Goal: Communication & Community: Answer question/provide support

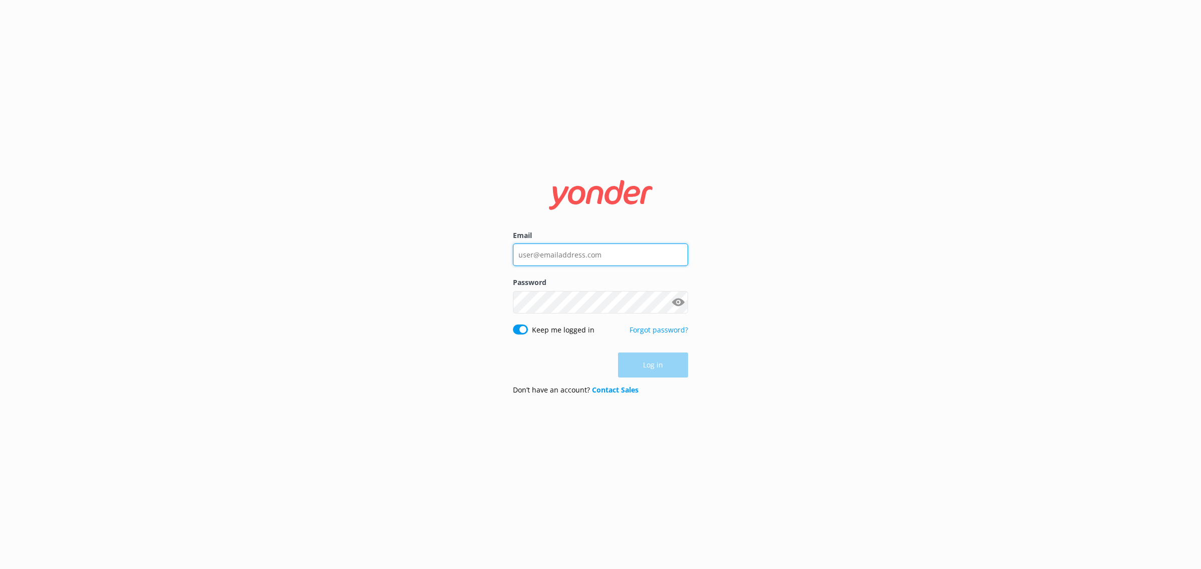
type input "[EMAIL_ADDRESS][DOMAIN_NAME]"
click at [645, 359] on div "Log in" at bounding box center [600, 365] width 175 height 25
click at [651, 368] on button "Log in" at bounding box center [653, 365] width 70 height 25
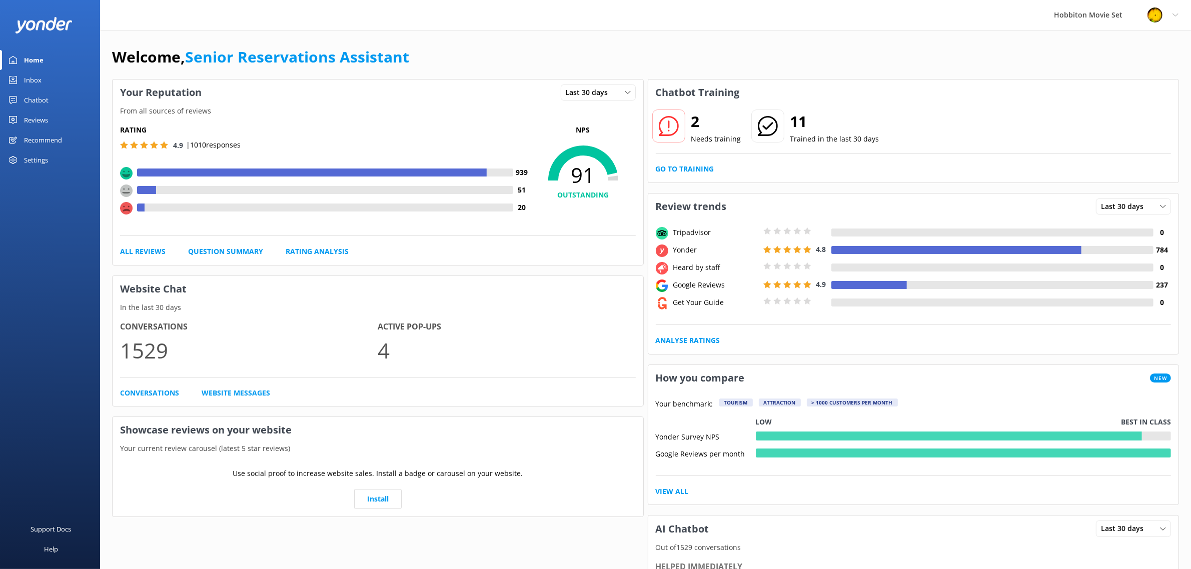
click at [34, 81] on div "Inbox" at bounding box center [33, 80] width 18 height 20
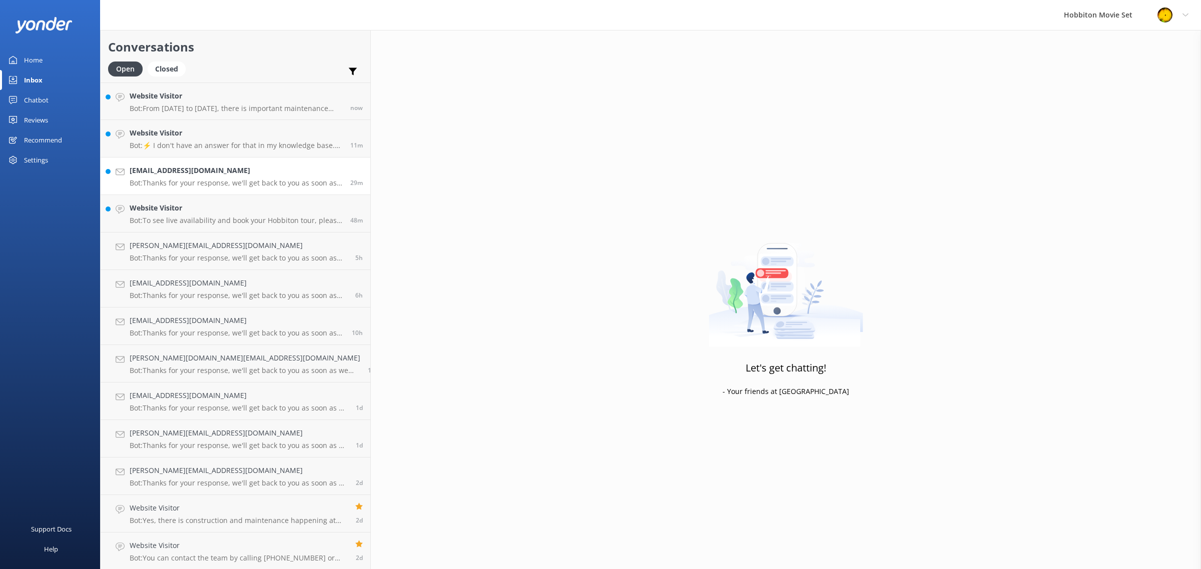
click at [203, 177] on div "[EMAIL_ADDRESS][DOMAIN_NAME] Bot: Thanks for your response, we'll get back to y…" at bounding box center [236, 176] width 213 height 22
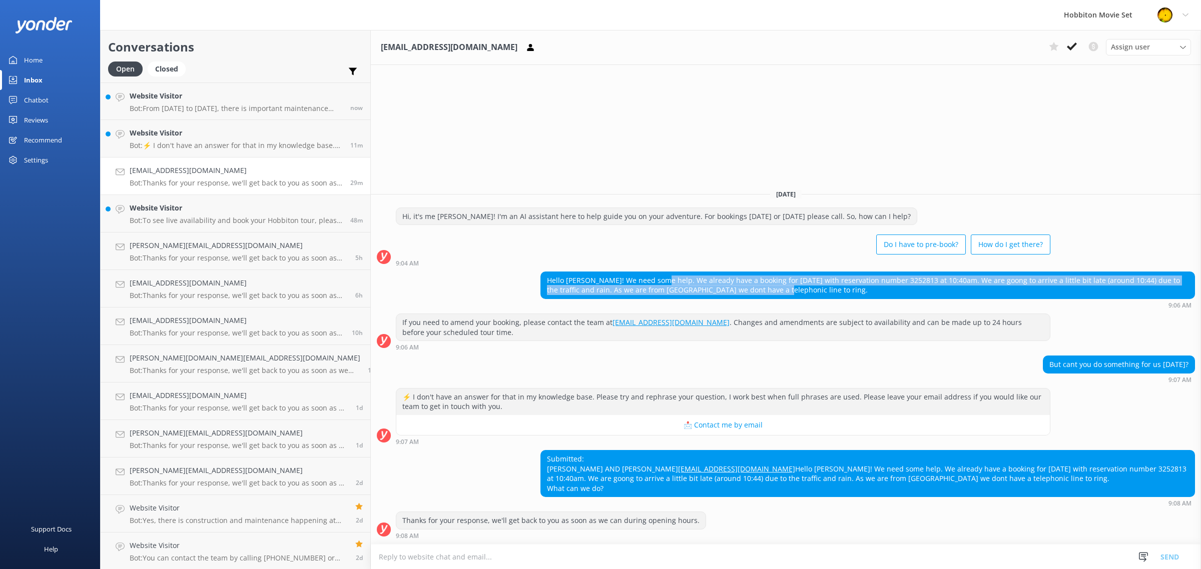
drag, startPoint x: 604, startPoint y: 269, endPoint x: 916, endPoint y: 284, distance: 312.6
click at [916, 284] on div "Hello [PERSON_NAME]! We need some help. We already have a booking for [DATE] wi…" at bounding box center [868, 285] width 654 height 27
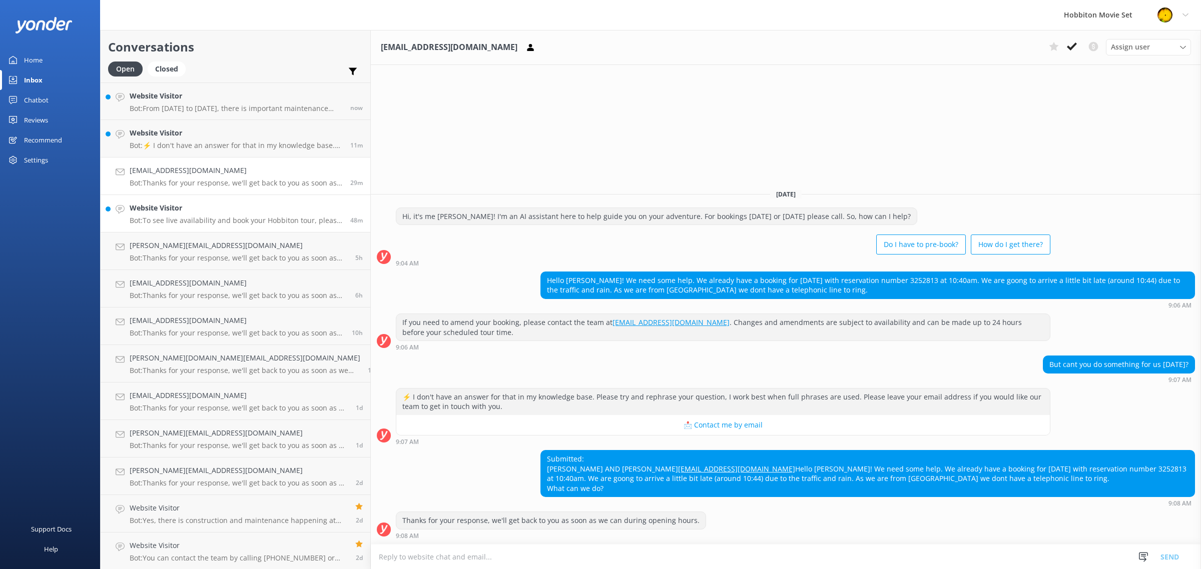
scroll to position [1, 0]
click at [216, 500] on link "Website Visitor Bot: Yes, there is construction and maintenance happening at [G…" at bounding box center [236, 514] width 270 height 38
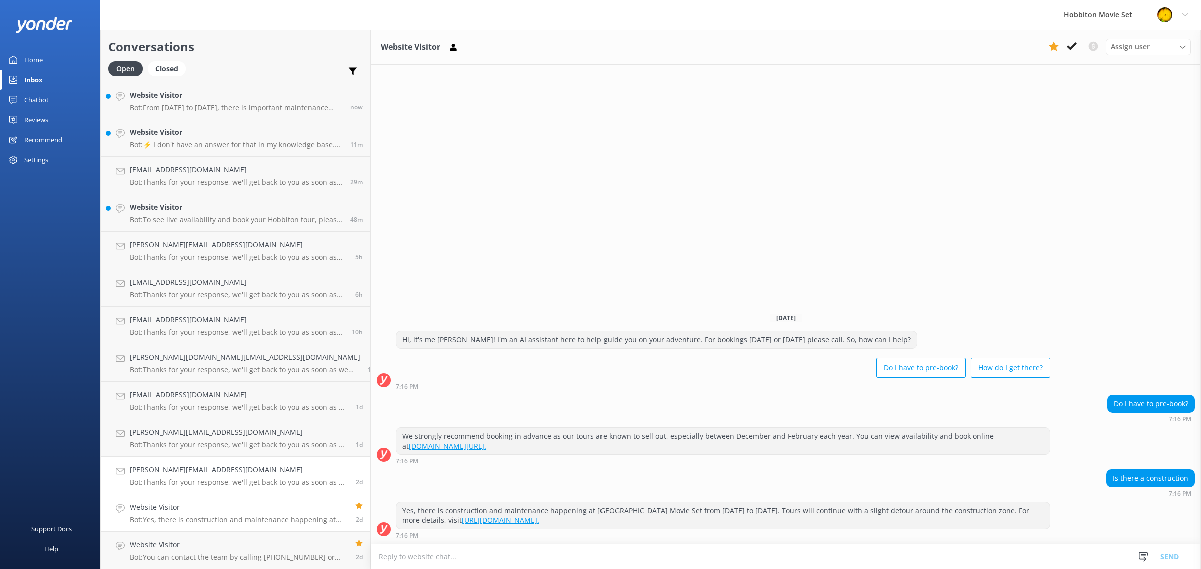
click at [212, 476] on div "[PERSON_NAME][EMAIL_ADDRESS][DOMAIN_NAME] Bot: Thanks for your response, we'll …" at bounding box center [239, 476] width 219 height 22
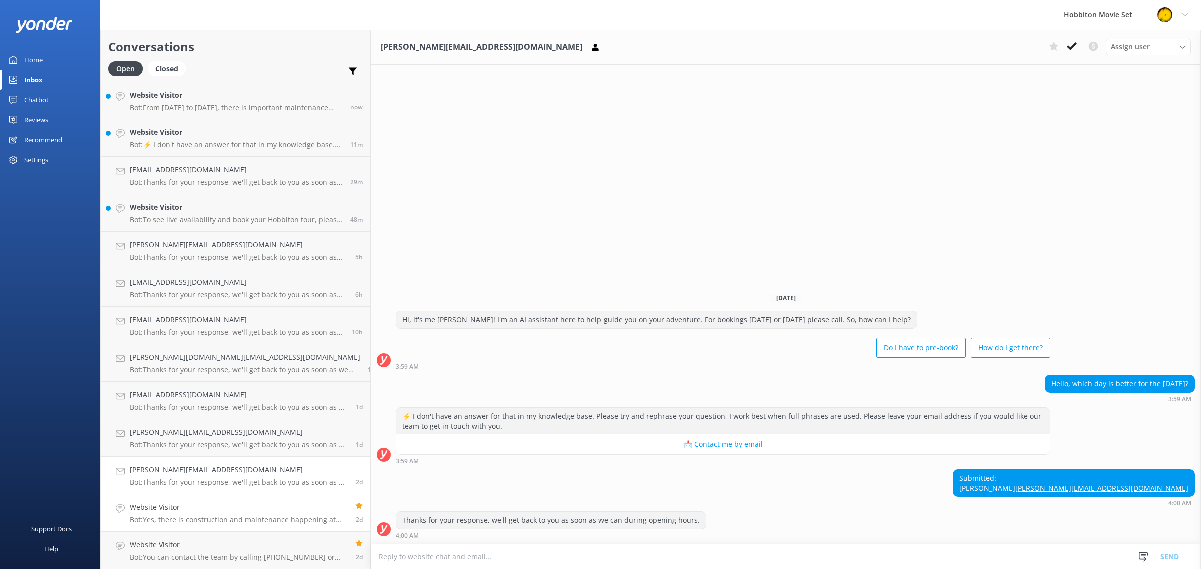
click at [215, 510] on h4 "Website Visitor" at bounding box center [239, 507] width 218 height 11
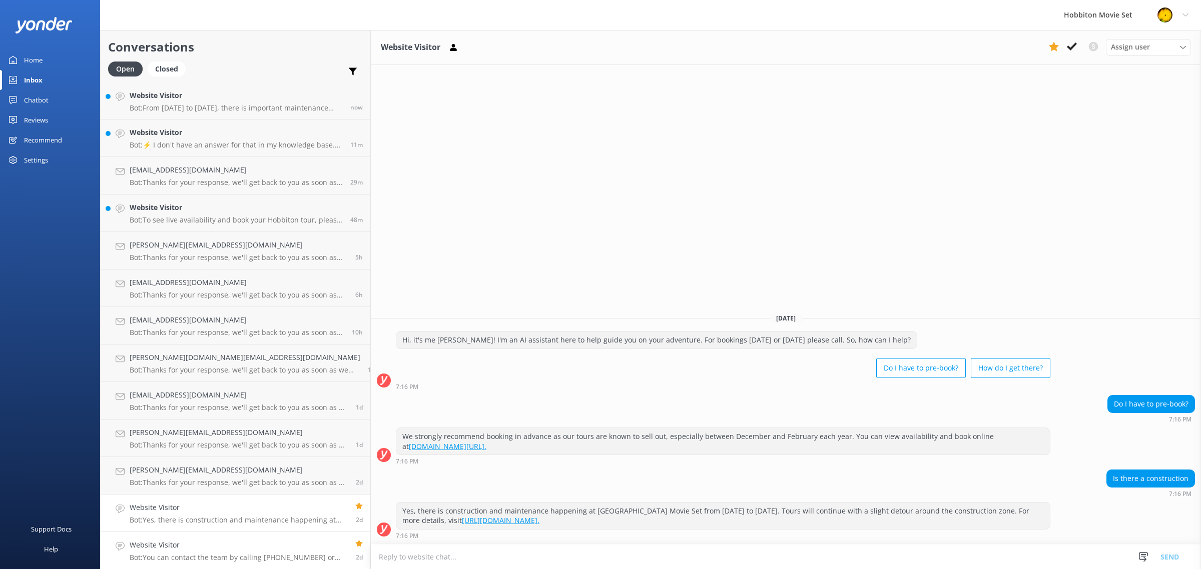
click at [161, 549] on h4 "Website Visitor" at bounding box center [239, 545] width 218 height 11
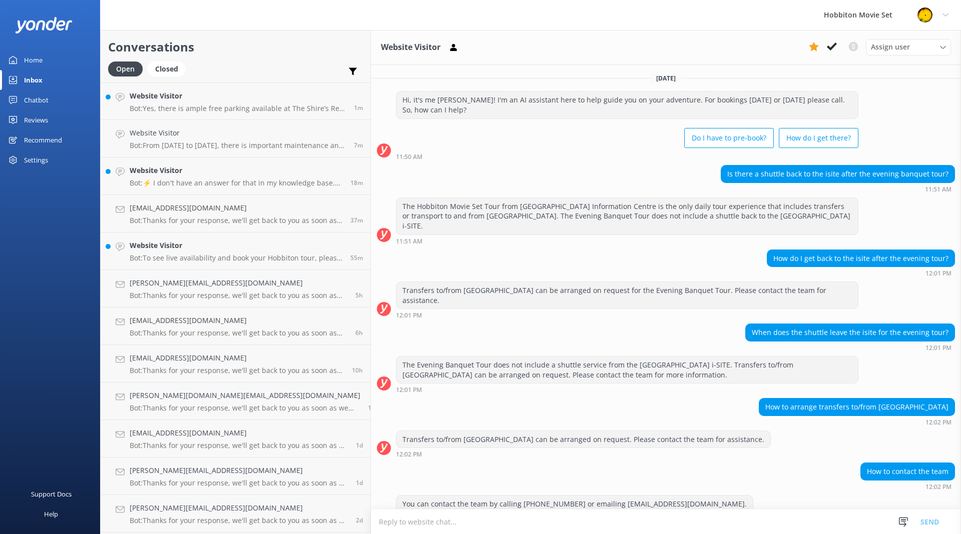
scroll to position [11, 0]
